Goal: Transaction & Acquisition: Purchase product/service

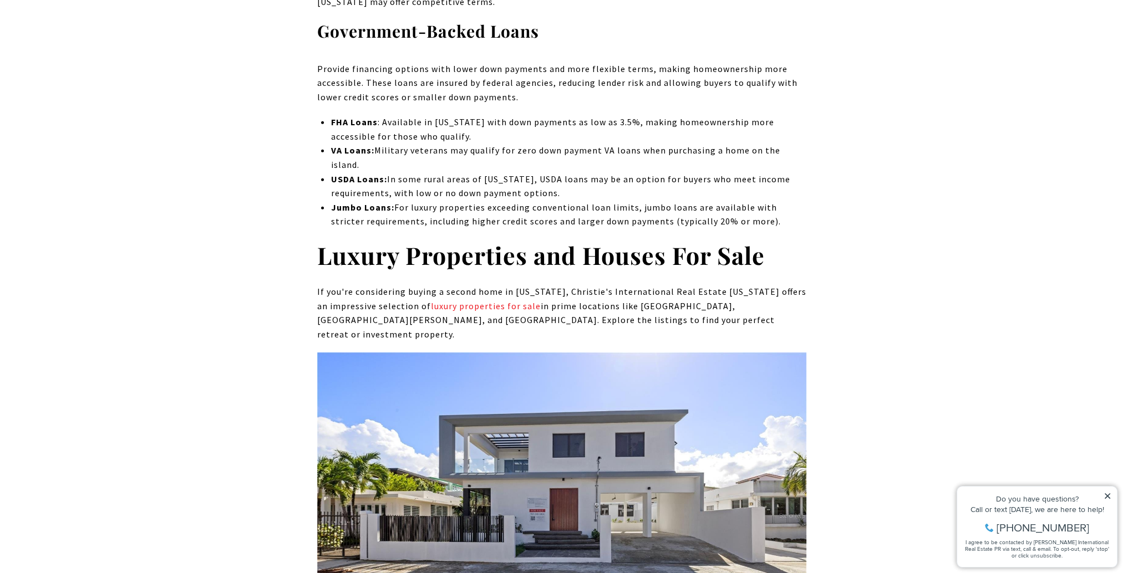
scroll to position [4564, 0]
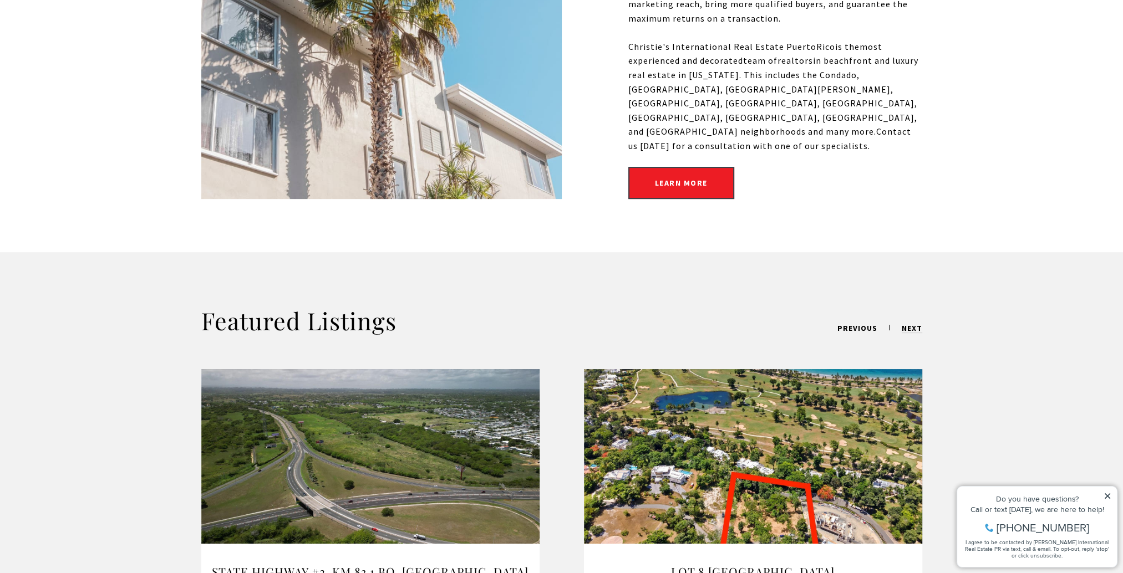
scroll to position [610, 0]
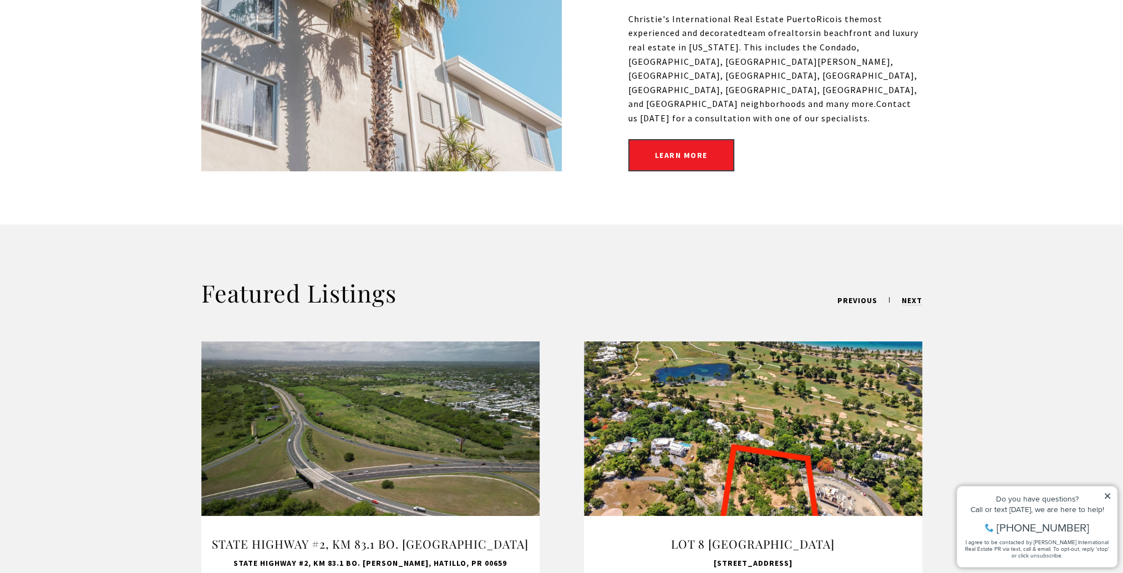
click at [1108, 497] on icon at bounding box center [1107, 496] width 6 height 6
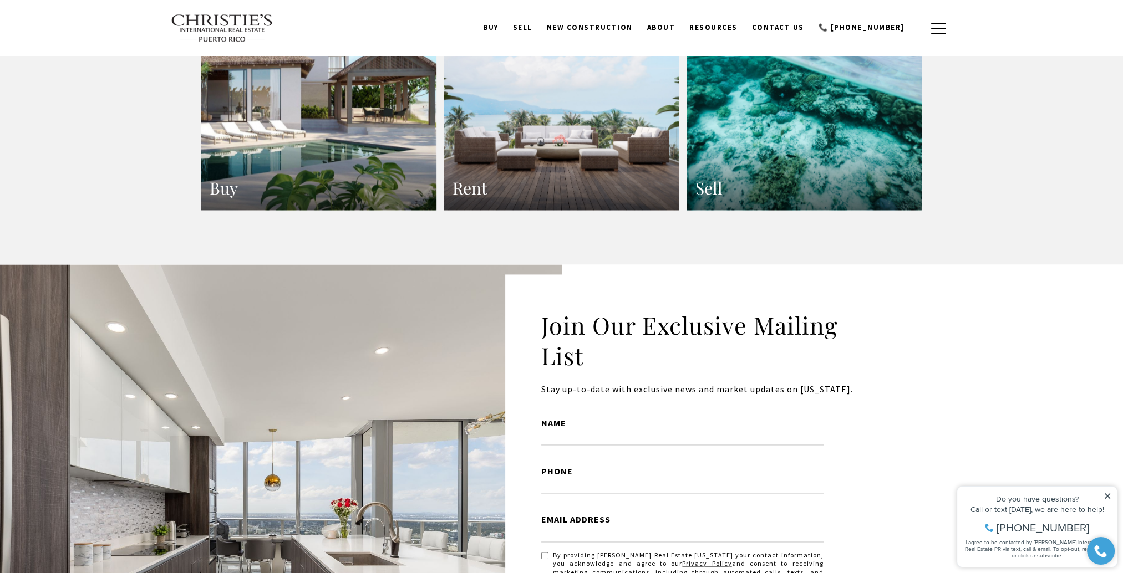
scroll to position [2051, 0]
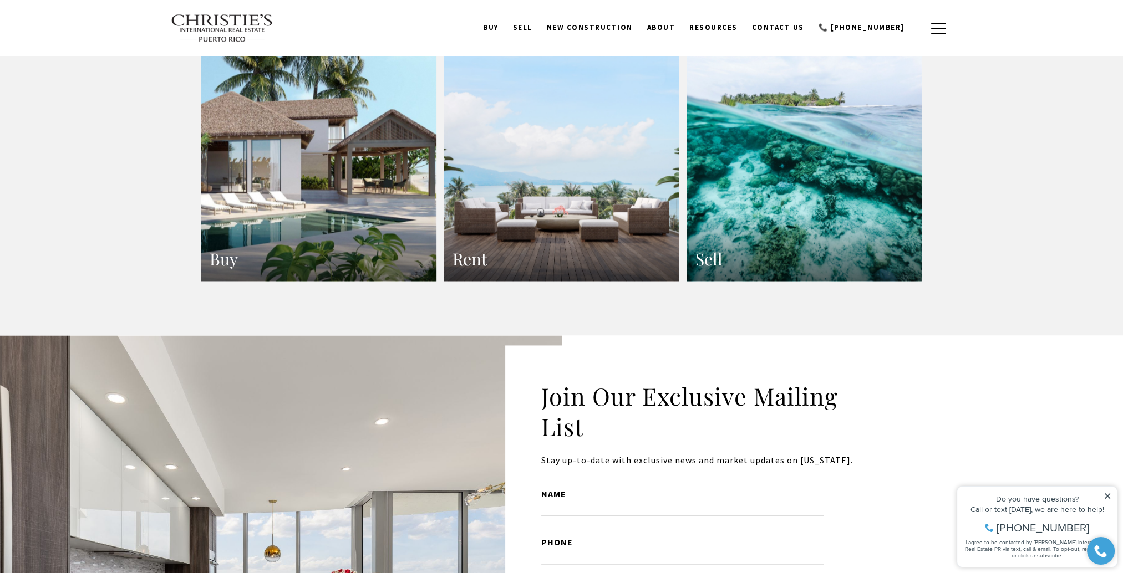
click at [215, 248] on h3 "Buy" at bounding box center [319, 259] width 218 height 22
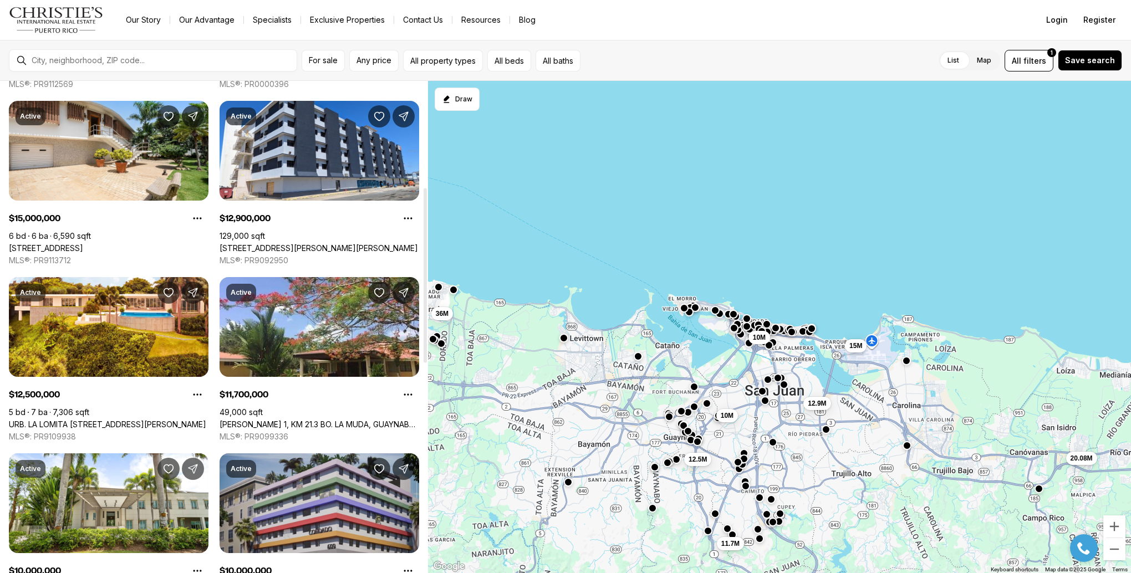
scroll to position [171, 0]
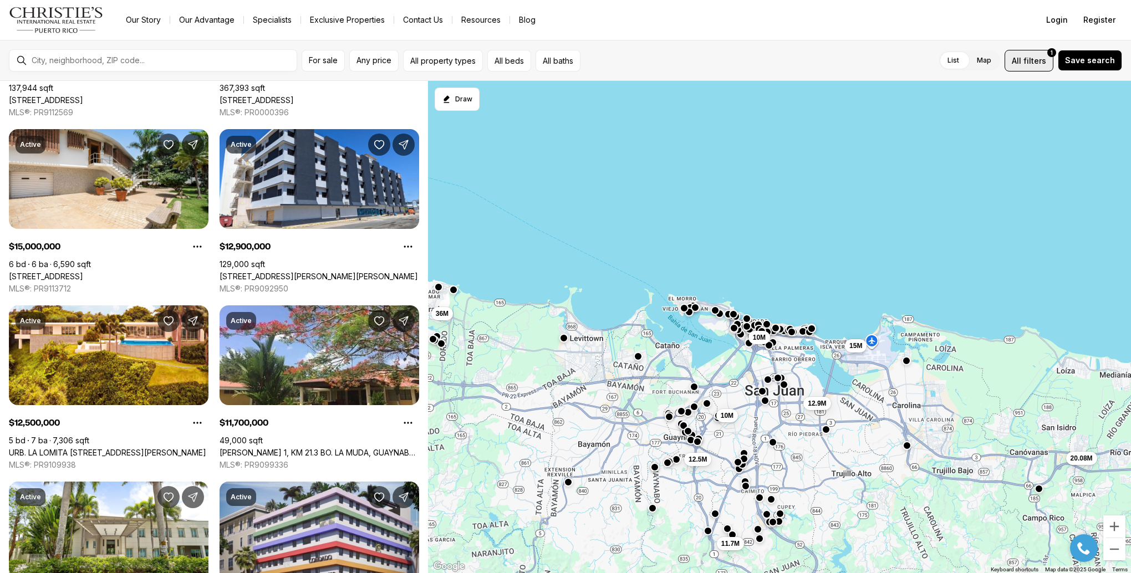
click at [1021, 62] on span "All" at bounding box center [1016, 61] width 9 height 12
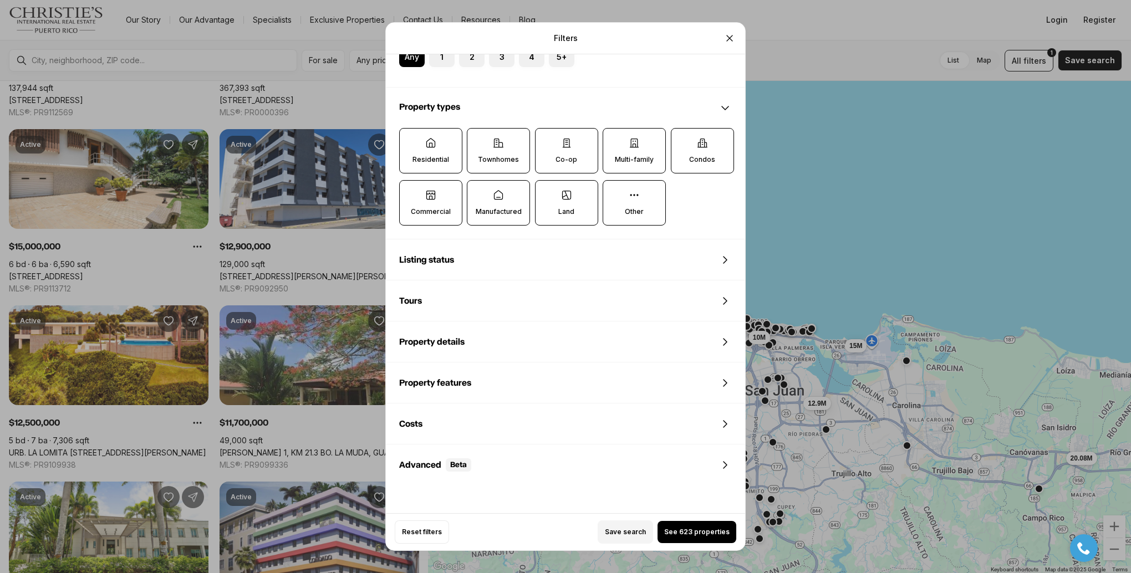
scroll to position [350, 0]
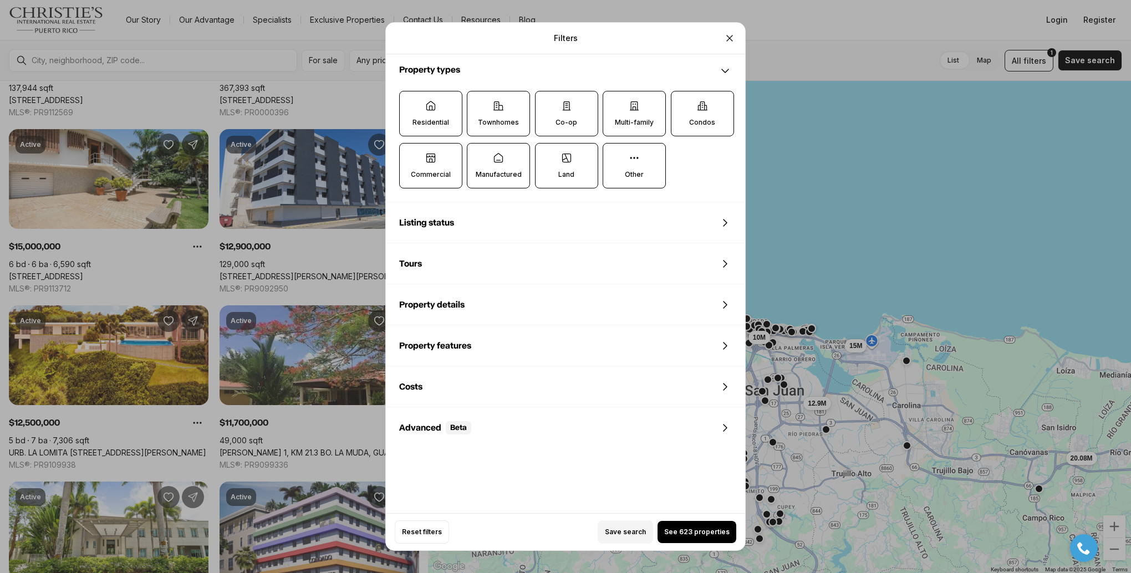
click at [727, 386] on icon at bounding box center [725, 386] width 13 height 13
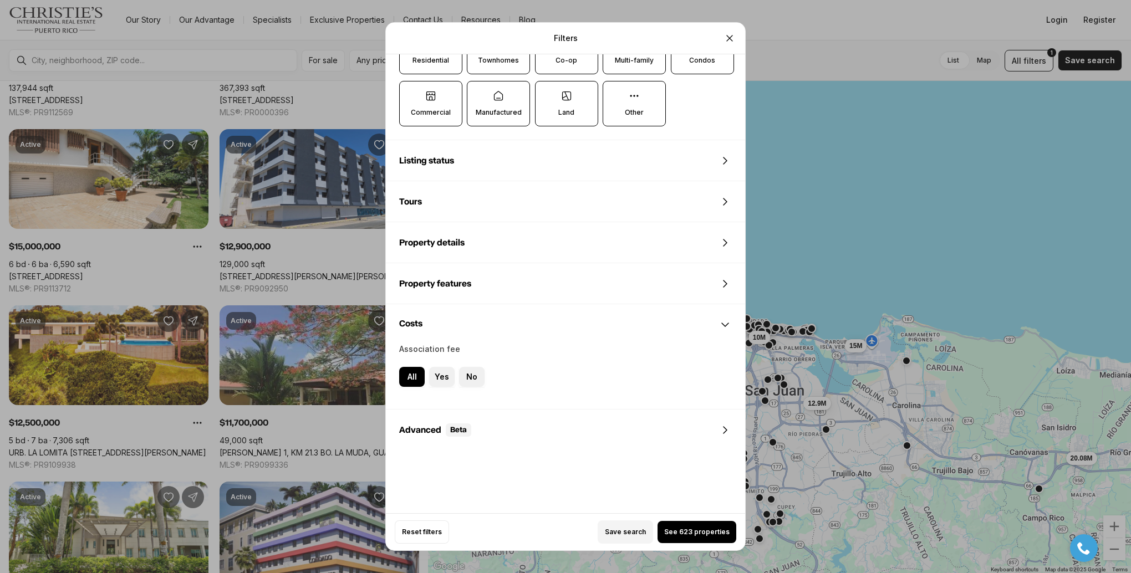
click at [725, 319] on icon at bounding box center [725, 324] width 13 height 13
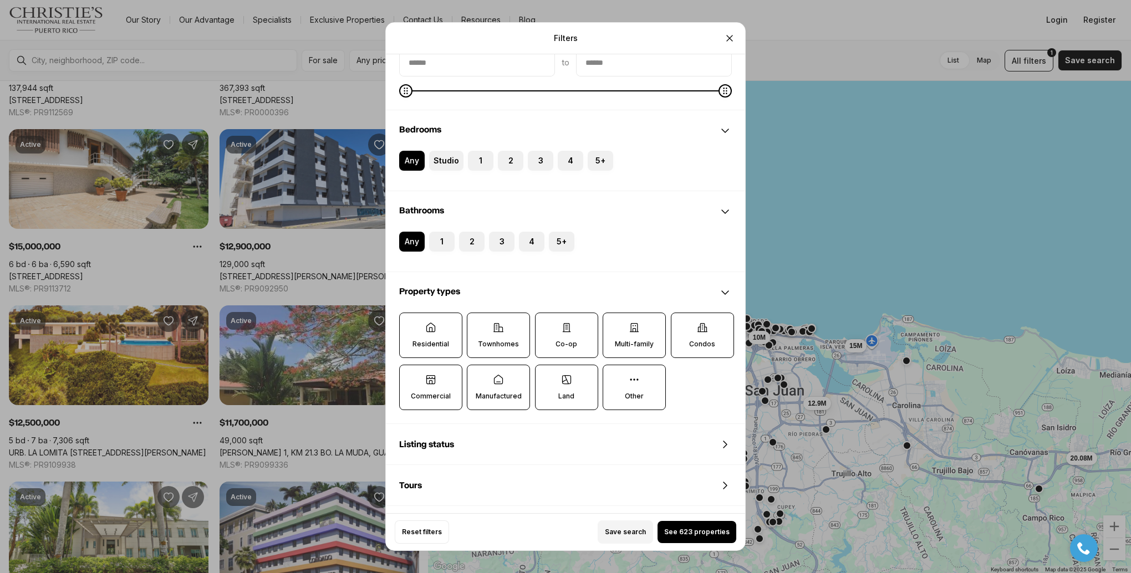
scroll to position [0, 0]
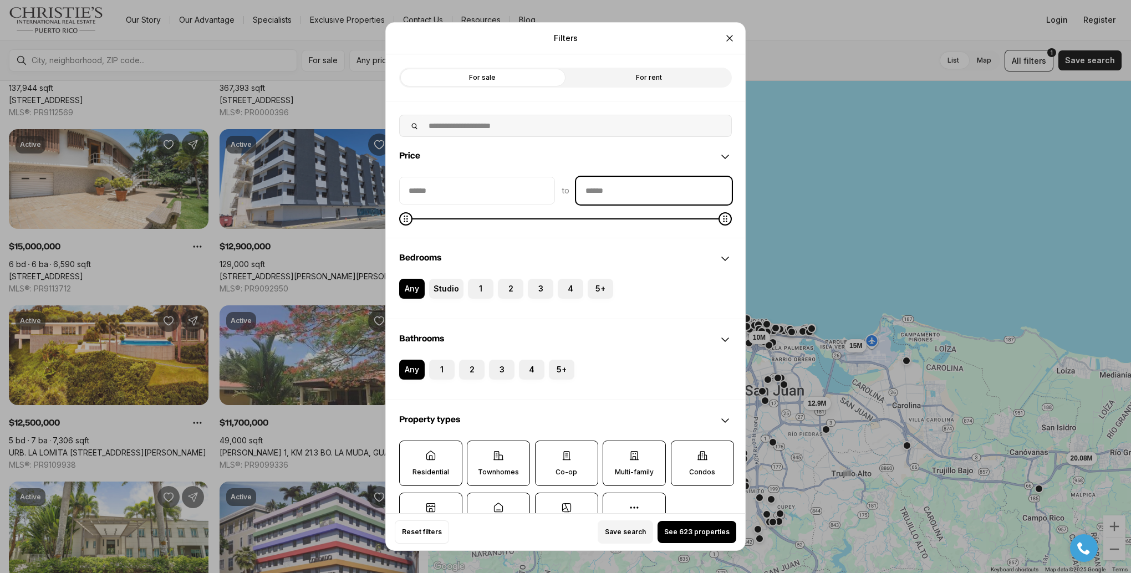
click at [619, 188] on input "priceMax" at bounding box center [654, 190] width 155 height 27
type input "********"
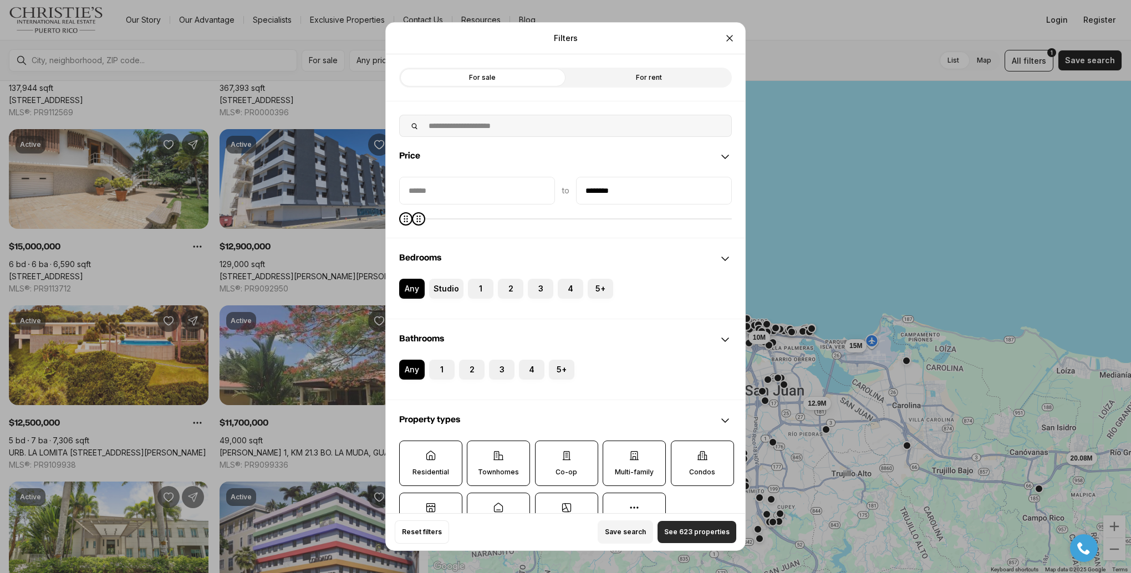
click at [669, 536] on span "See 623 properties" at bounding box center [696, 532] width 65 height 9
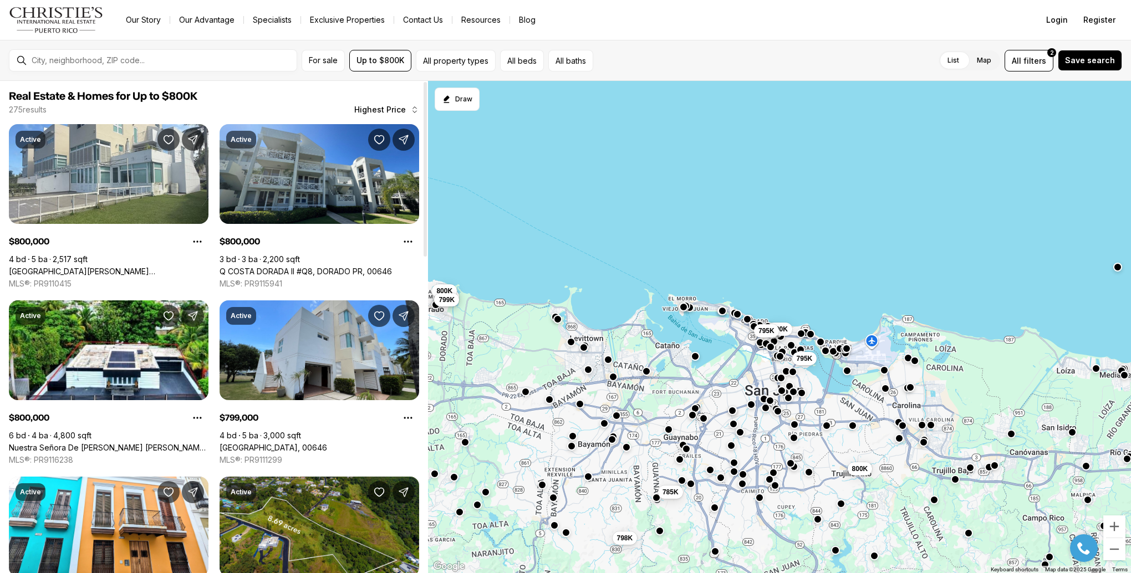
click at [390, 109] on span "Highest Price" at bounding box center [380, 109] width 52 height 9
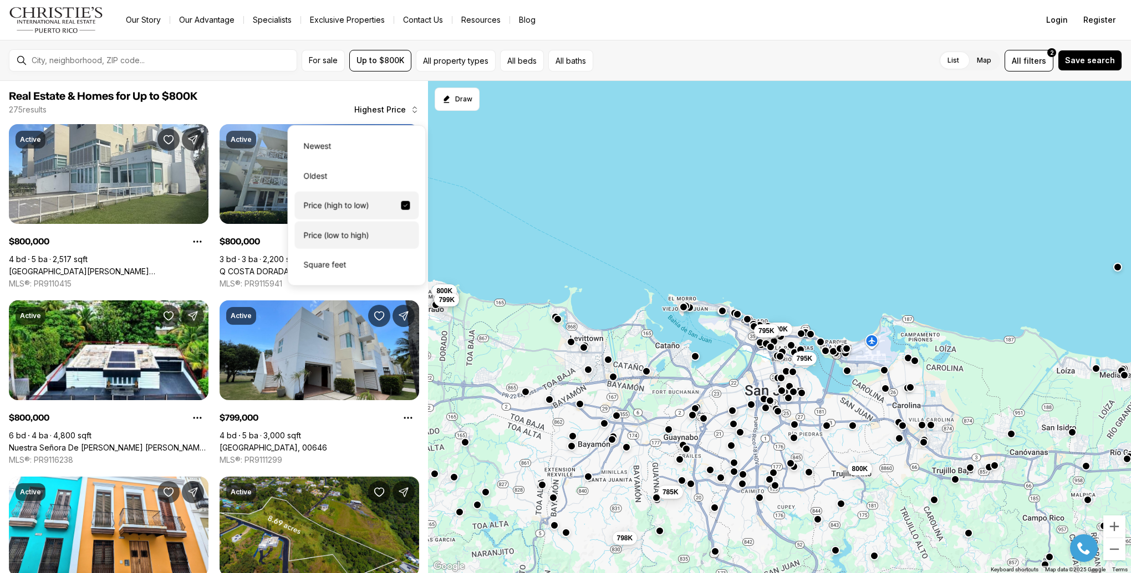
click at [328, 233] on div "Price (low to high)" at bounding box center [356, 235] width 124 height 28
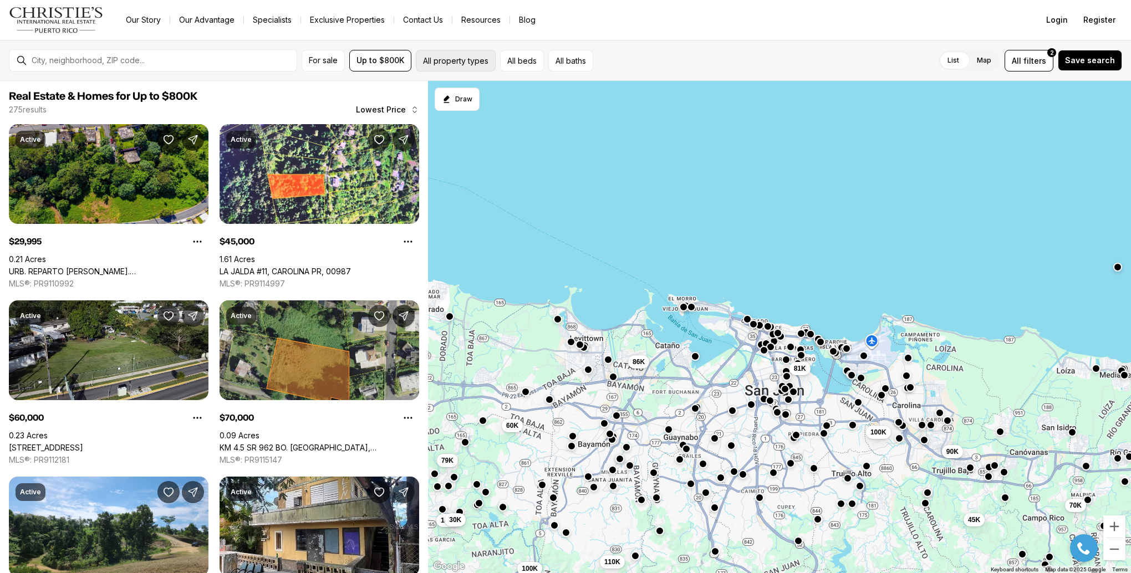
click at [460, 61] on button "All property types" at bounding box center [456, 61] width 80 height 22
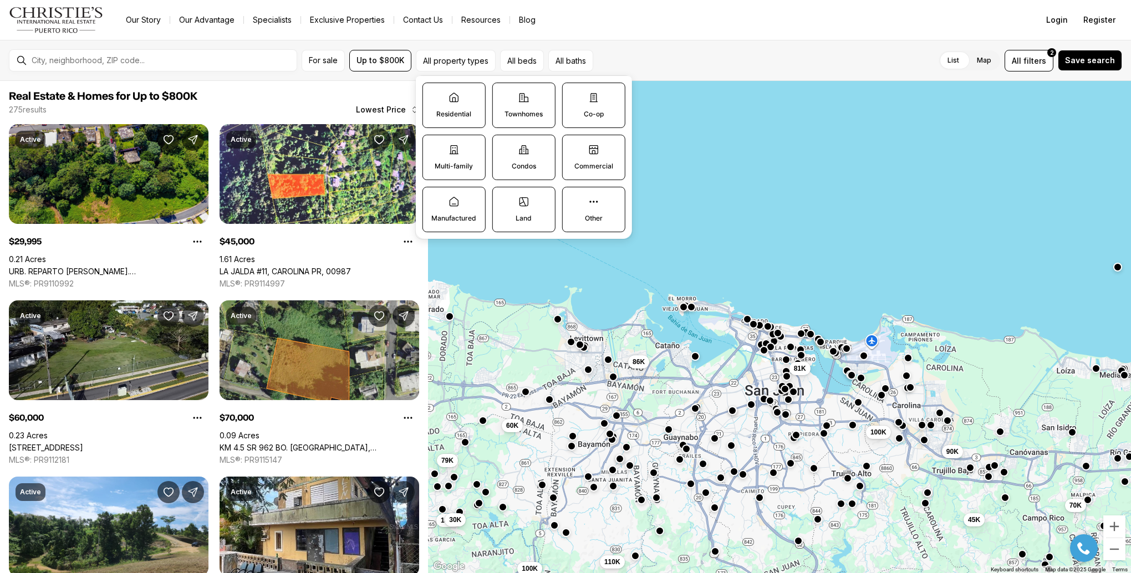
click at [444, 110] on p "Residential" at bounding box center [453, 114] width 35 height 9
click at [434, 94] on button "Residential" at bounding box center [428, 88] width 11 height 11
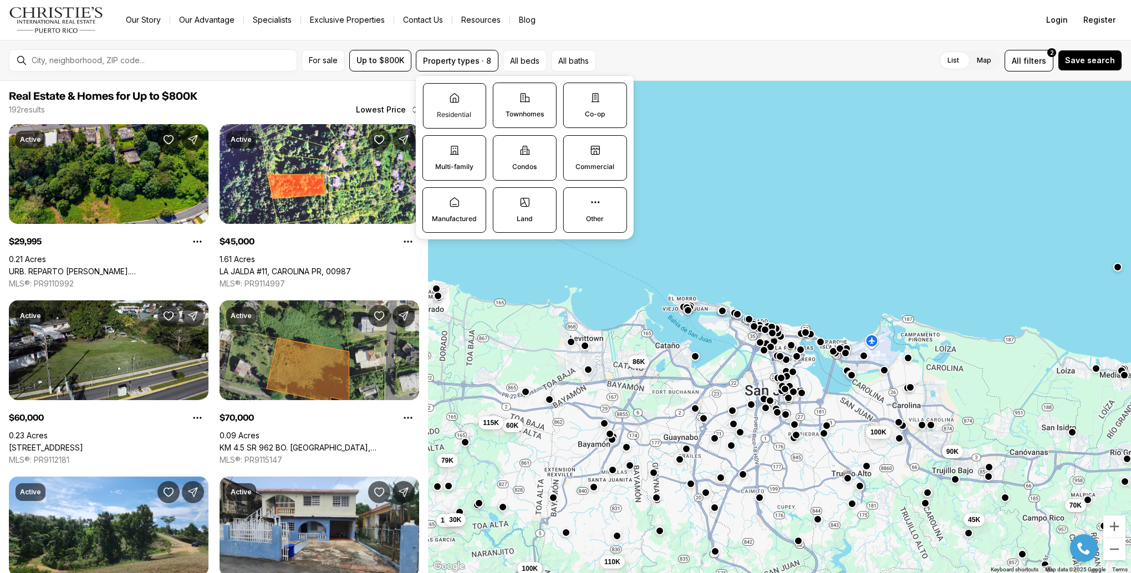
click at [457, 110] on p "Residential" at bounding box center [454, 114] width 34 height 9
click at [434, 95] on button "Residential" at bounding box center [428, 89] width 11 height 11
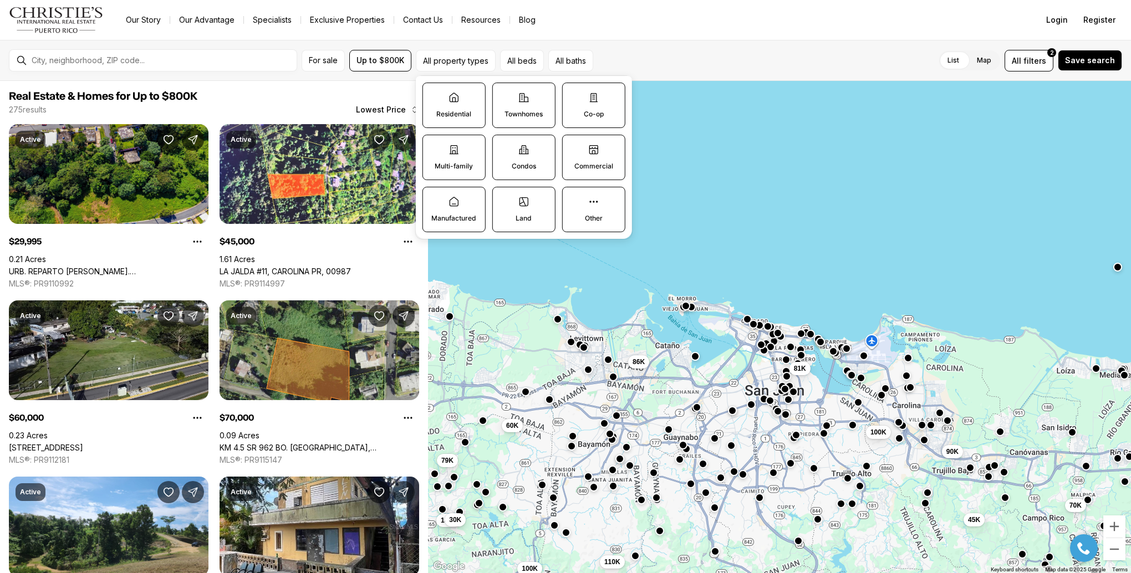
click at [457, 110] on p "Residential" at bounding box center [453, 114] width 35 height 9
click at [434, 94] on button "Residential" at bounding box center [428, 88] width 11 height 11
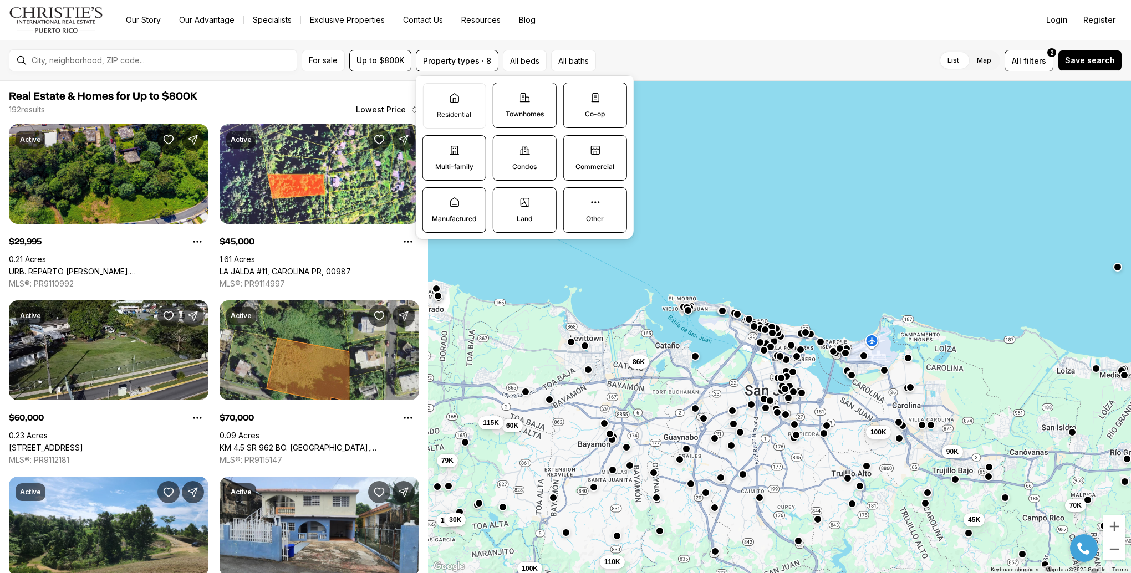
click at [453, 162] on p "Multi-family" at bounding box center [454, 166] width 38 height 9
click at [434, 147] on button "Multi-family" at bounding box center [428, 141] width 11 height 11
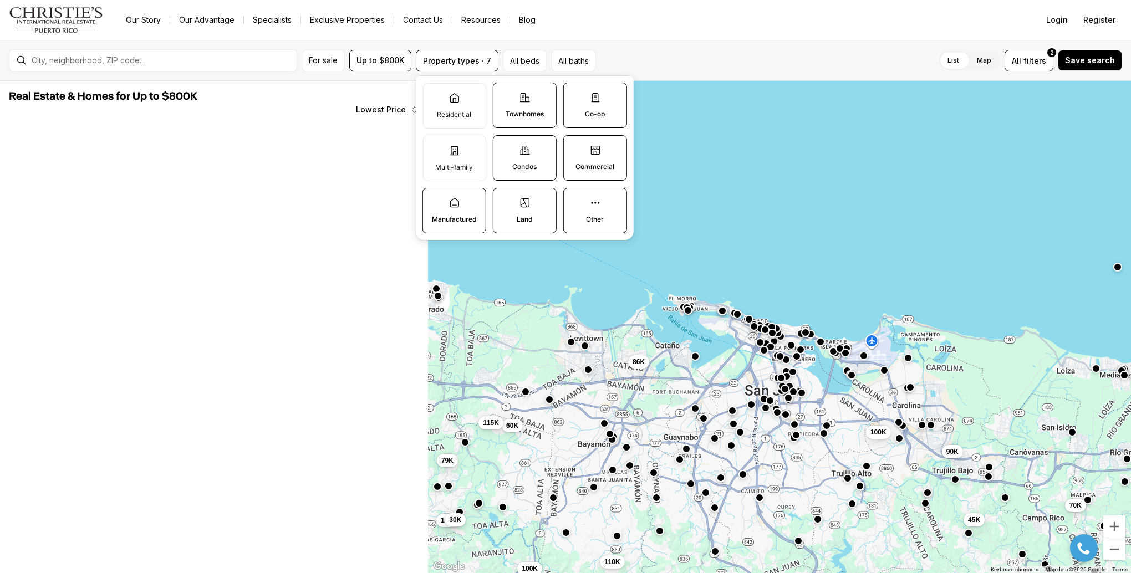
click at [446, 203] on label "Manufactured" at bounding box center [454, 210] width 64 height 45
click at [434, 200] on button "Manufactured" at bounding box center [428, 194] width 11 height 11
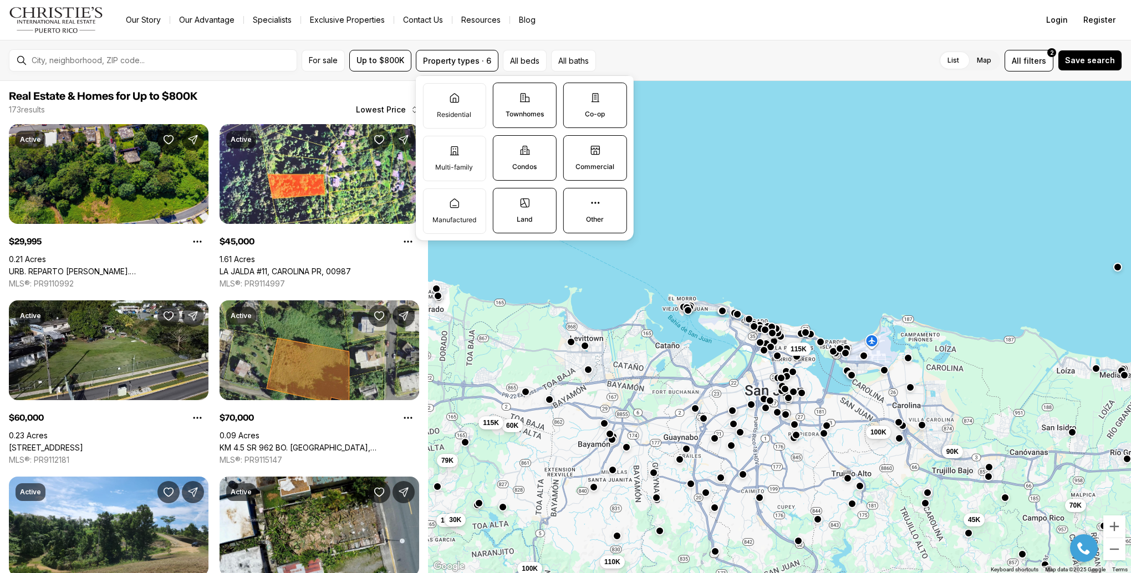
click at [592, 112] on p "Co-op" at bounding box center [595, 114] width 20 height 9
click at [575, 94] on button "Co-op" at bounding box center [569, 88] width 11 height 11
click at [586, 207] on label "Other" at bounding box center [595, 210] width 64 height 45
click at [575, 200] on button "Other" at bounding box center [569, 194] width 11 height 11
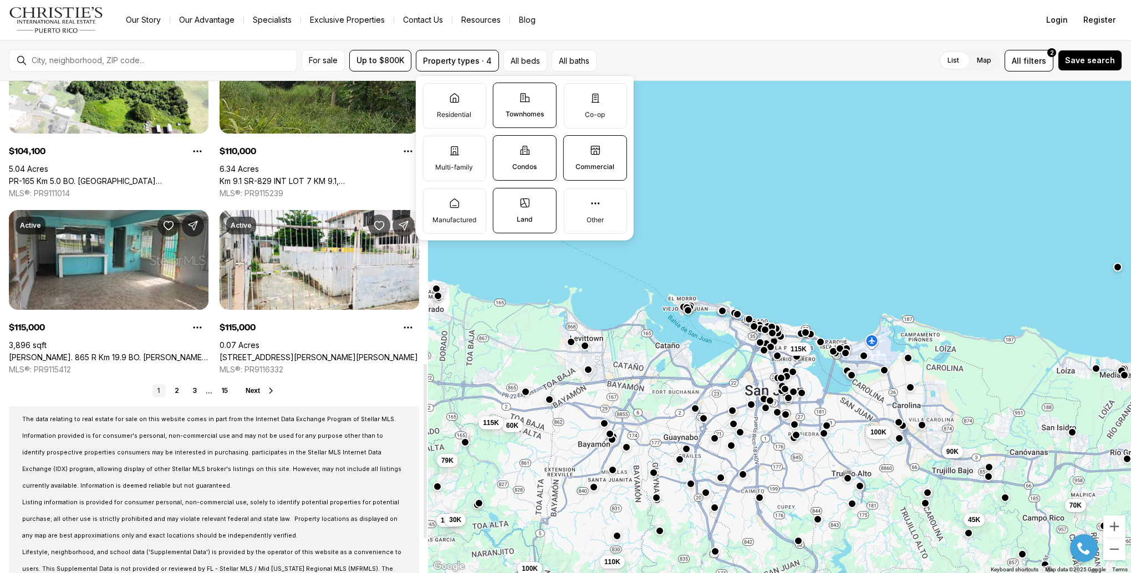
scroll to position [837, 0]
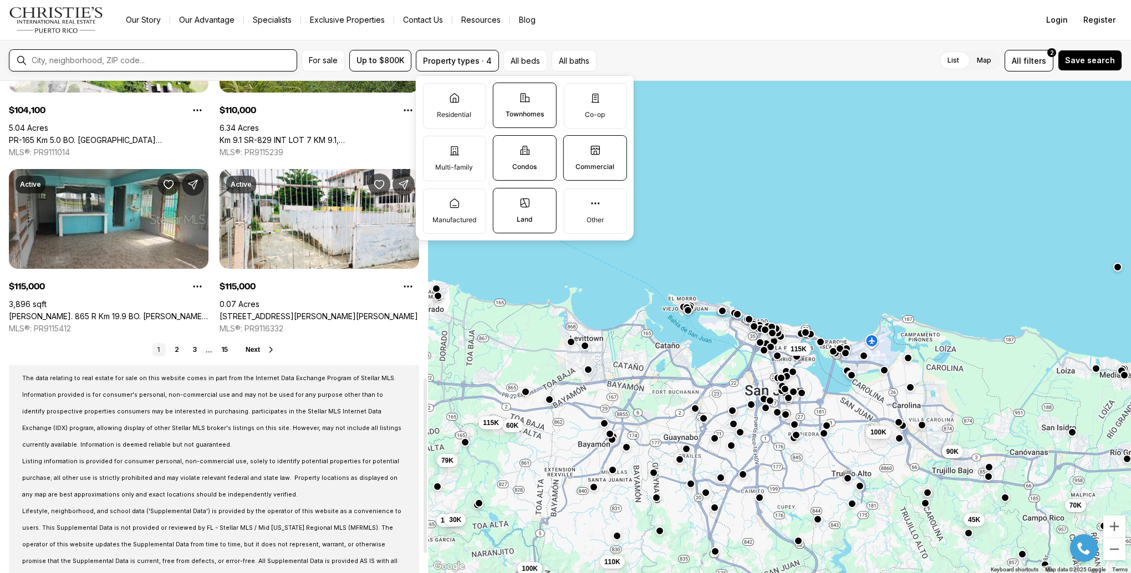
click at [200, 64] on input "text" at bounding box center [162, 60] width 261 height 9
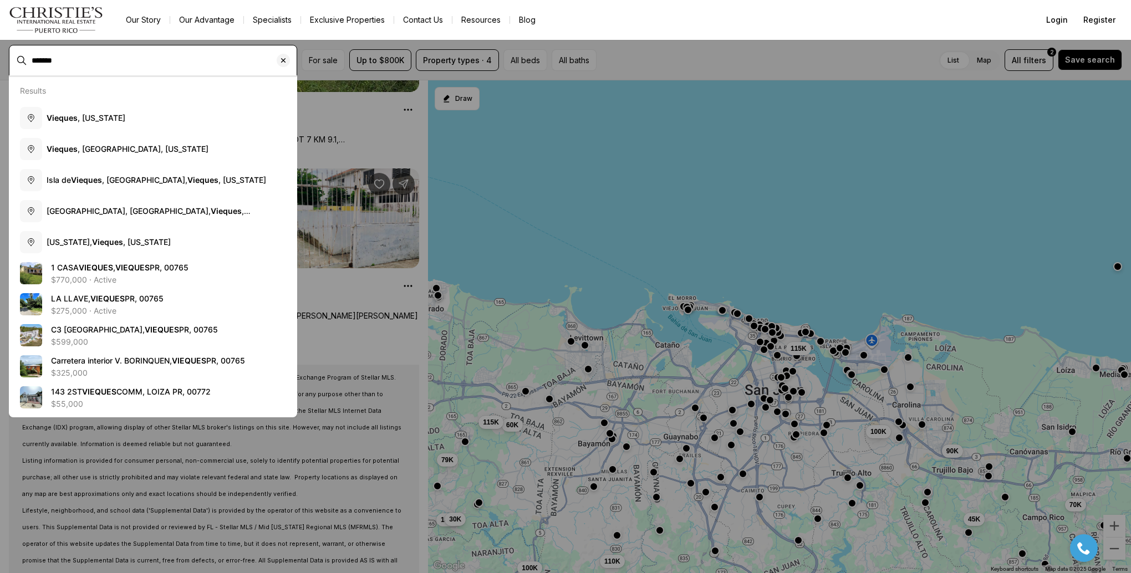
type input "*******"
type input "**********"
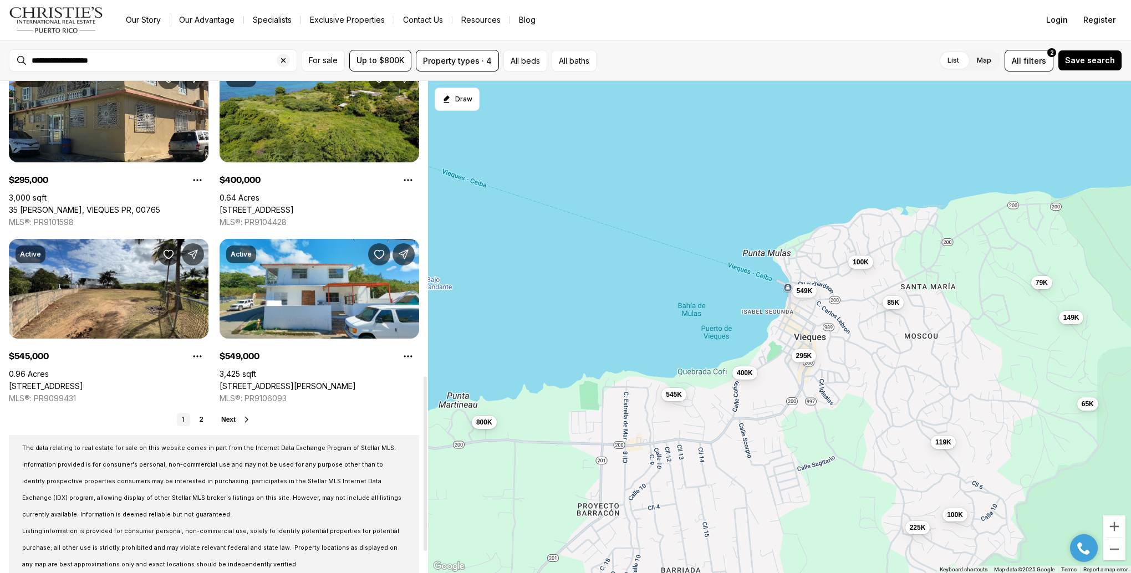
scroll to position [887, 0]
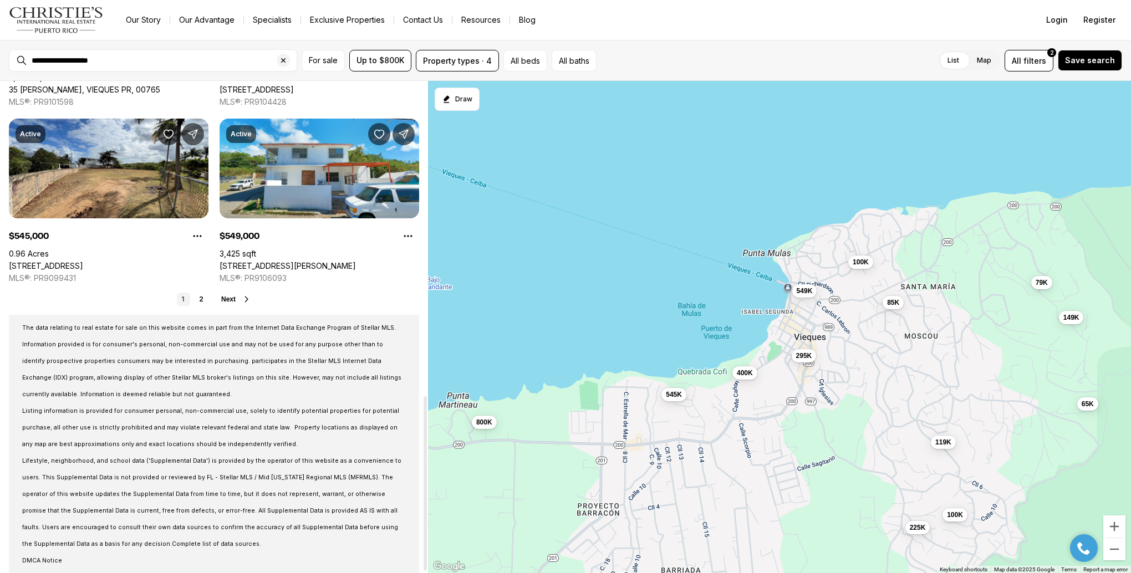
click at [230, 296] on span "Next" at bounding box center [228, 300] width 14 height 8
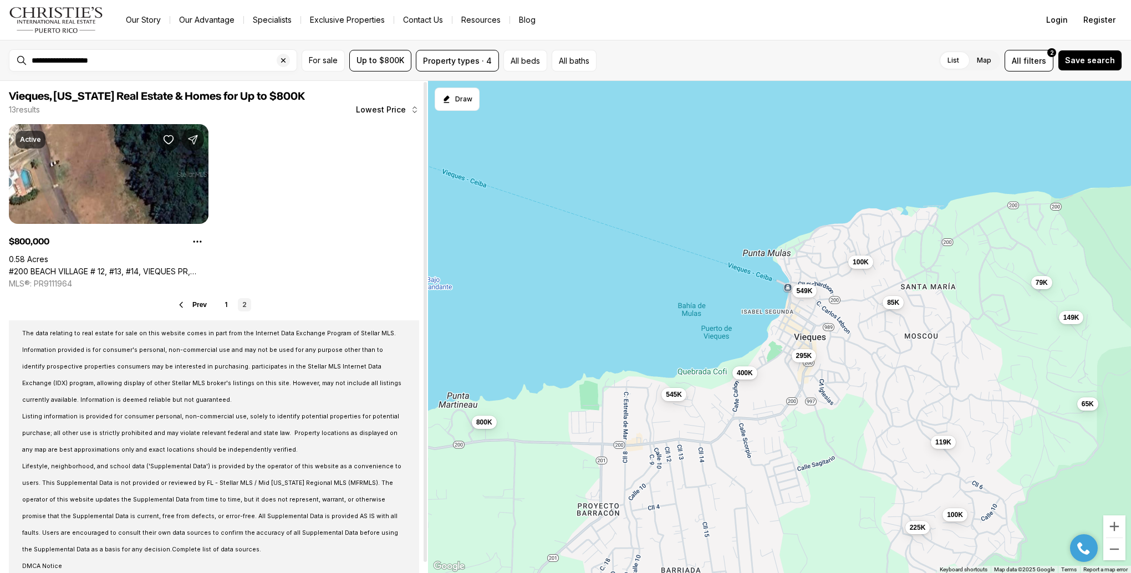
click at [197, 303] on span "Prev" at bounding box center [199, 305] width 14 height 8
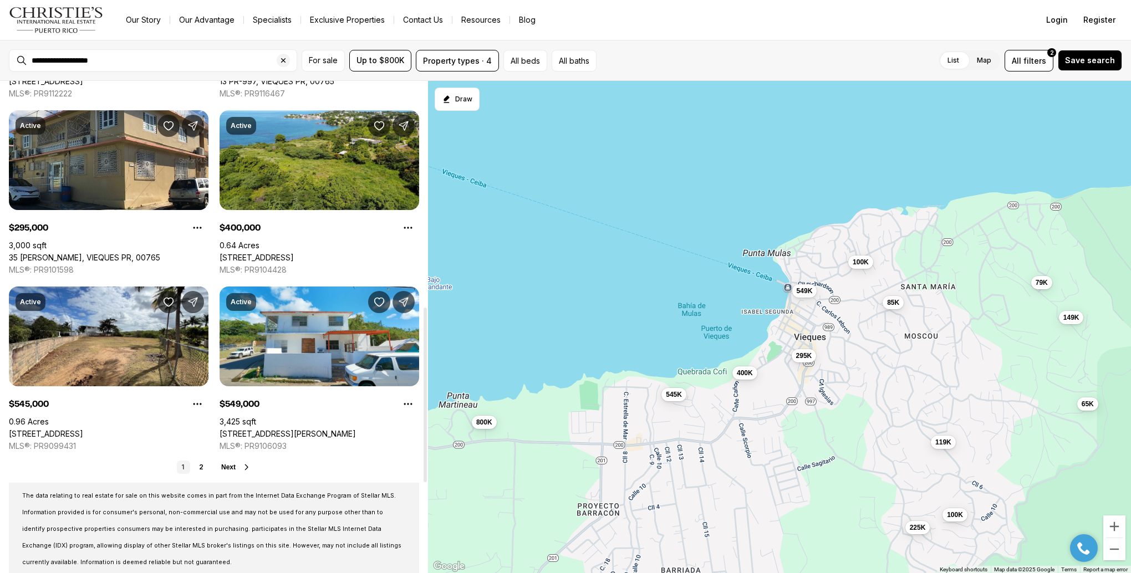
scroll to position [721, 0]
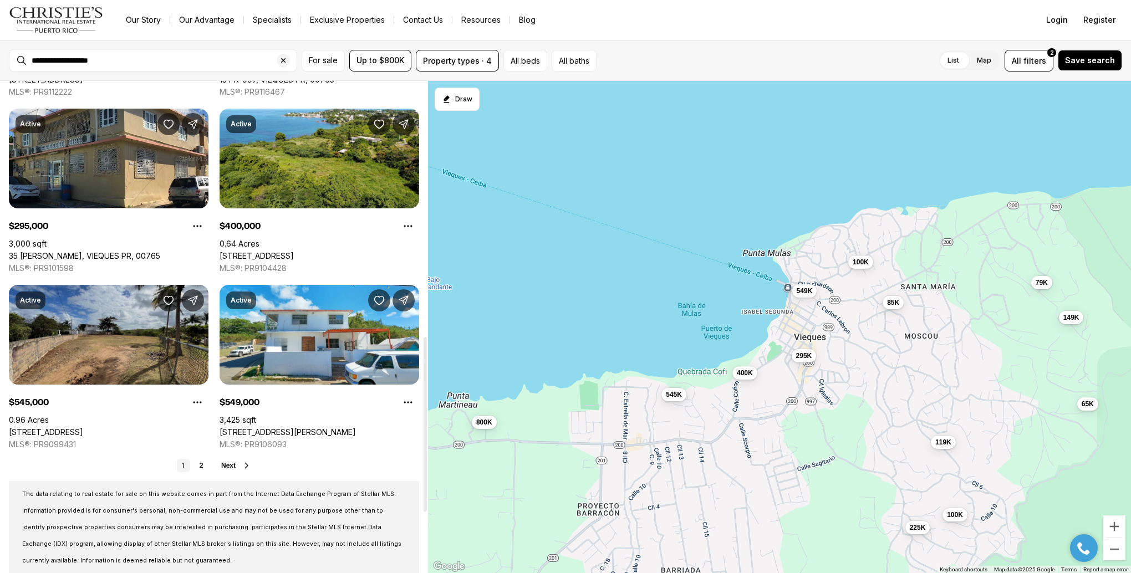
click at [83, 427] on link "10 MONTE SANTO PLAYA ST #D-14, VIEQUES PR, 00765" at bounding box center [46, 432] width 74 height 10
